Goal: Find specific page/section: Find specific page/section

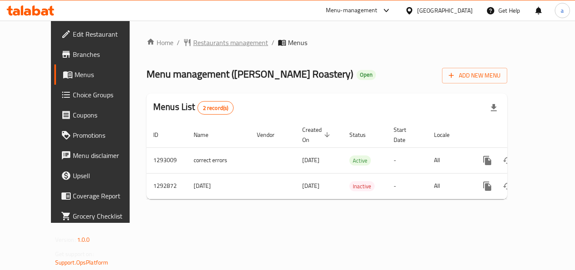
click at [197, 40] on span "Restaurants management" at bounding box center [230, 42] width 75 height 10
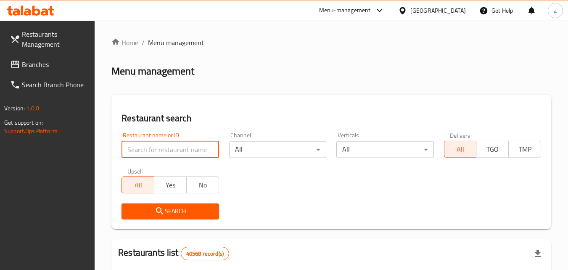
click at [168, 153] on input "search" at bounding box center [170, 149] width 97 height 17
paste input "699221"
type input "699221"
click button "Search" at bounding box center [170, 211] width 97 height 16
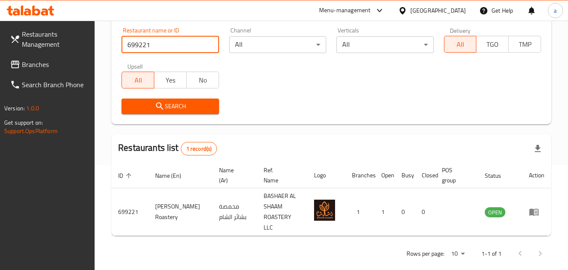
scroll to position [106, 0]
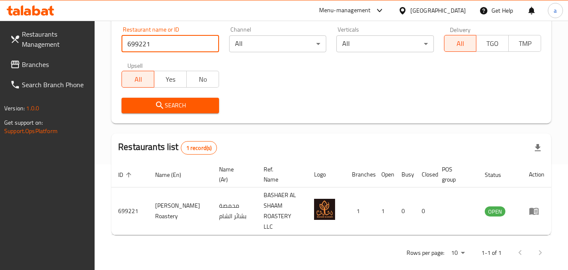
click at [441, 6] on div "United Arab Emirates" at bounding box center [439, 10] width 56 height 9
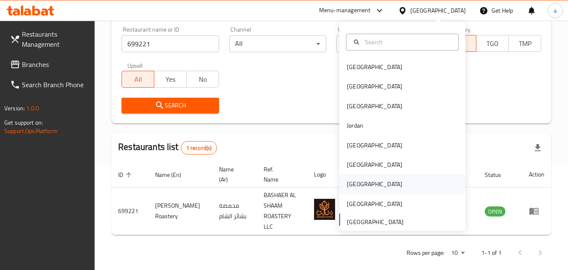
click at [350, 182] on div "[GEOGRAPHIC_DATA]" at bounding box center [375, 183] width 56 height 9
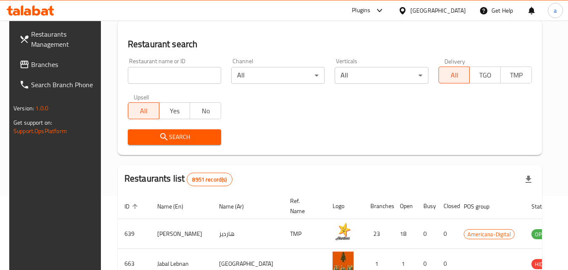
scroll to position [106, 0]
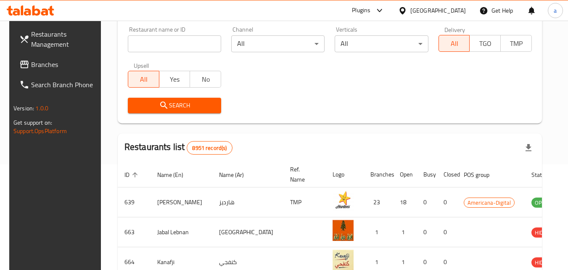
click at [47, 66] on span "Branches" at bounding box center [64, 64] width 66 height 10
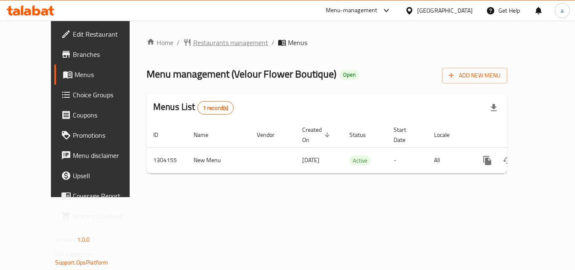
click at [193, 43] on span "Restaurants management" at bounding box center [230, 42] width 75 height 10
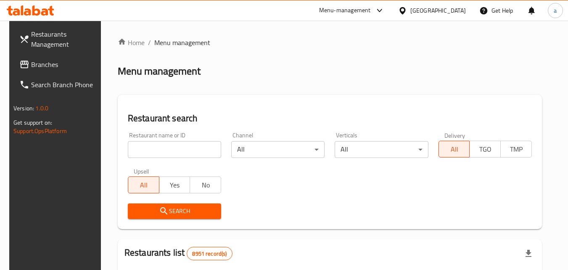
click at [164, 148] on input "search" at bounding box center [174, 149] width 93 height 17
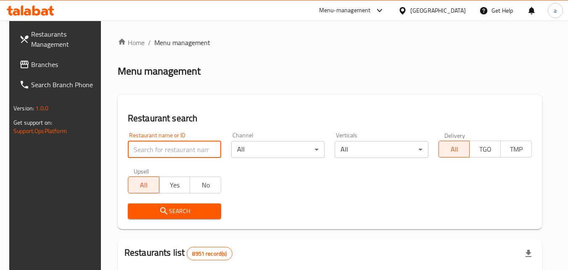
click at [164, 148] on input "search" at bounding box center [174, 149] width 93 height 17
paste input "703085"
type input "703085"
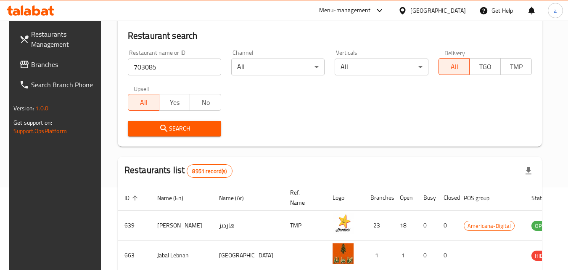
scroll to position [168, 0]
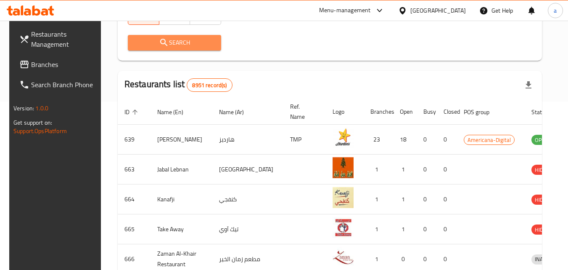
click at [185, 43] on span "Search" at bounding box center [175, 42] width 80 height 11
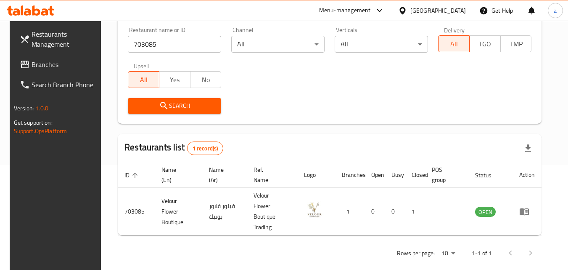
scroll to position [106, 0]
click at [47, 59] on span "Branches" at bounding box center [65, 64] width 66 height 10
